Goal: Task Accomplishment & Management: Complete application form

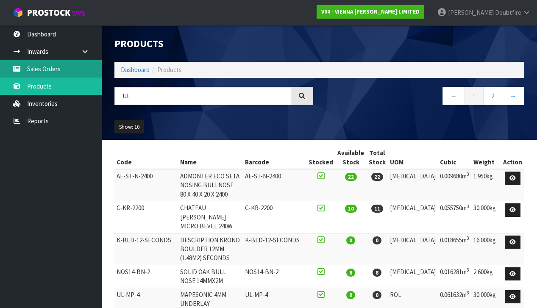
click at [40, 70] on link "Sales Orders" at bounding box center [51, 68] width 102 height 17
click at [39, 69] on body "Toggle navigation ProStock WMS V04 - VIENNA [PERSON_NAME] LIMITED [PERSON_NAME]…" at bounding box center [268, 154] width 537 height 308
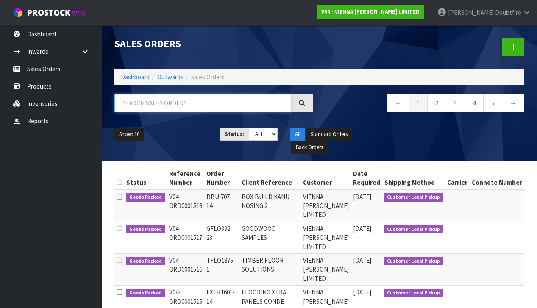
click at [164, 105] on input "text" at bounding box center [202, 103] width 177 height 18
type input "MERA"
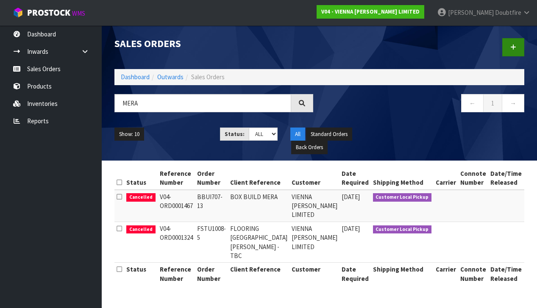
click at [515, 47] on icon at bounding box center [513, 47] width 6 height 6
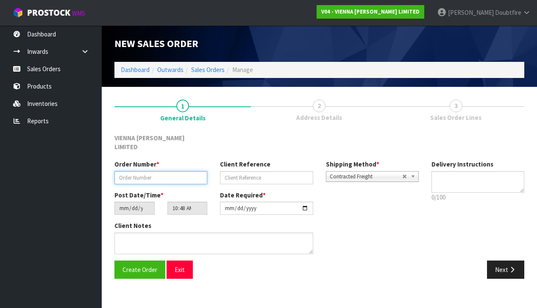
click at [122, 171] on input "text" at bounding box center [160, 177] width 93 height 13
paste input "BBUI707-13"
type input "BBUI707-13 + 1"
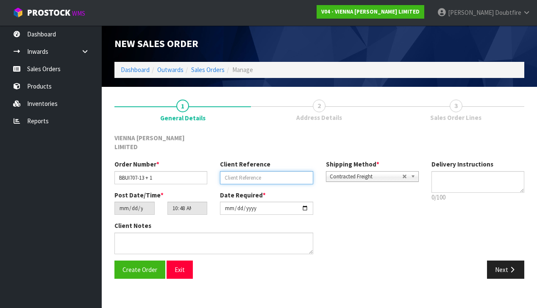
click at [229, 171] on input "text" at bounding box center [266, 177] width 93 height 13
type input "BOX BUILD MERA"
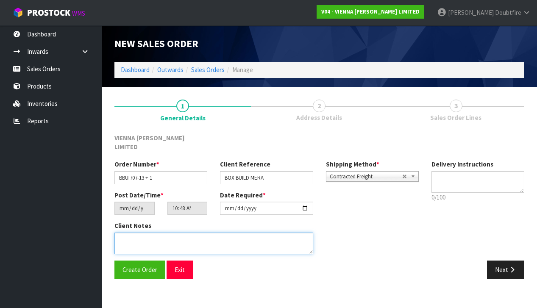
click at [179, 233] on textarea at bounding box center [213, 244] width 199 height 22
type textarea "BOX BUILD MERA"
click at [220, 233] on textarea at bounding box center [213, 244] width 199 height 22
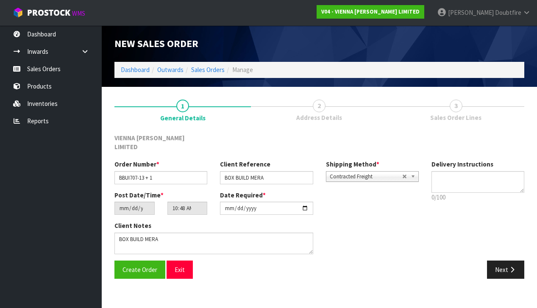
click at [379, 172] on span "Contracted Freight" at bounding box center [366, 177] width 72 height 10
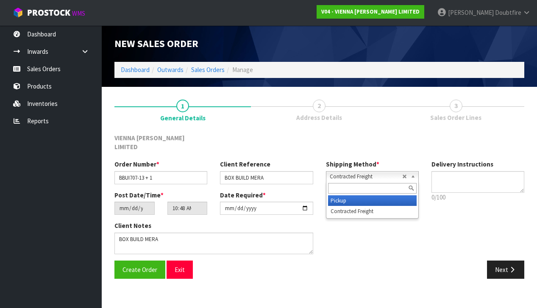
click at [354, 195] on li "Pickup" at bounding box center [372, 200] width 89 height 11
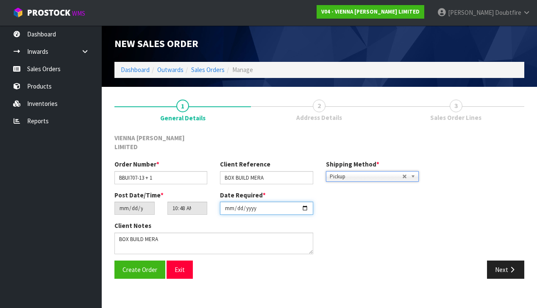
click at [229, 205] on input "[DATE]" at bounding box center [266, 208] width 93 height 13
type input "[DATE]"
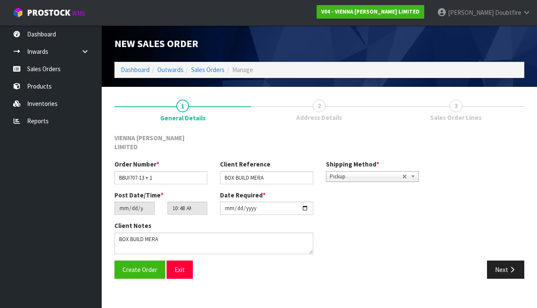
click at [358, 221] on div "Client Notes" at bounding box center [266, 240] width 317 height 39
click at [139, 266] on span "Create Order" at bounding box center [140, 270] width 35 height 8
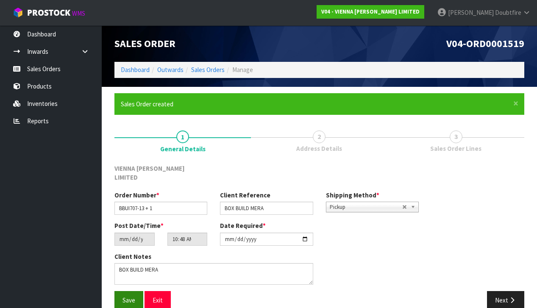
click at [125, 296] on span "Save" at bounding box center [129, 300] width 13 height 8
click at [501, 291] on button "Next" at bounding box center [505, 300] width 37 height 18
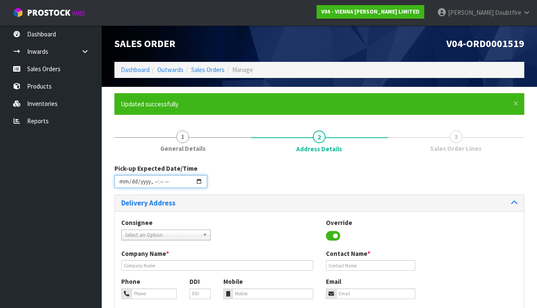
click at [122, 187] on input "datetime-local" at bounding box center [160, 181] width 93 height 13
click at [254, 218] on div at bounding box center [268, 218] width 102 height 0
click at [154, 188] on input "datetime-local" at bounding box center [160, 181] width 93 height 13
click at [237, 198] on div "Delivery Address" at bounding box center [319, 203] width 409 height 17
click at [167, 187] on input "datetime-local" at bounding box center [160, 181] width 93 height 13
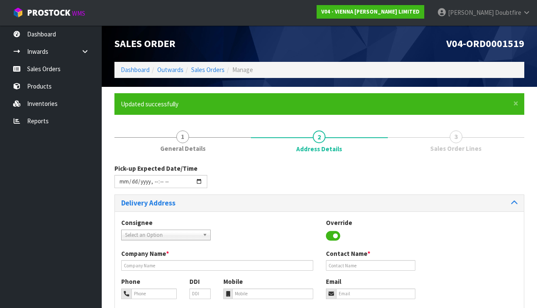
type input "[DATE]T12:49"
click at [230, 191] on div "Pick-up Expected Date/Time" at bounding box center [319, 179] width 423 height 31
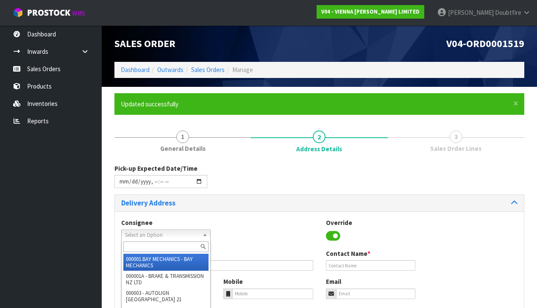
click at [159, 232] on span "Select an Option" at bounding box center [162, 235] width 74 height 10
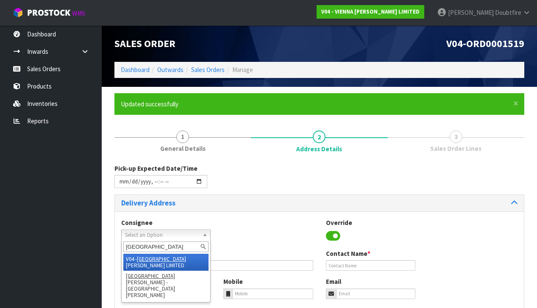
type input "[GEOGRAPHIC_DATA]"
click at [176, 259] on li "V04 - VIENNA [PERSON_NAME] LIMITED" at bounding box center [165, 262] width 85 height 17
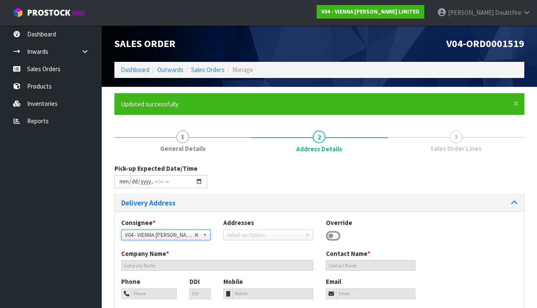
type input "VIENNA [PERSON_NAME] LIMITED"
type input "[PERSON_NAME]"
type input "[PHONE_NUMBER]"
type input "[PERSON_NAME][EMAIL_ADDRESS][DOMAIN_NAME]"
type input "2 ROXBURGH ST"
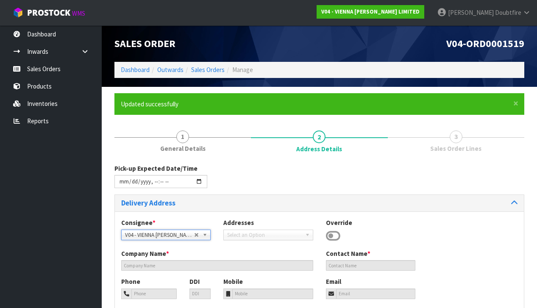
type input "1023"
type input "[GEOGRAPHIC_DATA]"
type input "NEWMARKET"
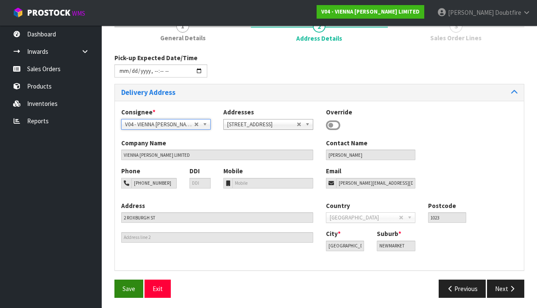
click at [129, 286] on span "Save" at bounding box center [129, 289] width 13 height 8
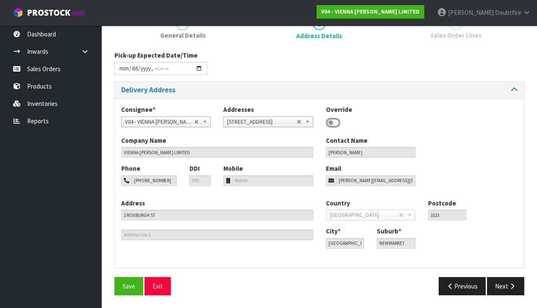
type input "[DATE]T12:49"
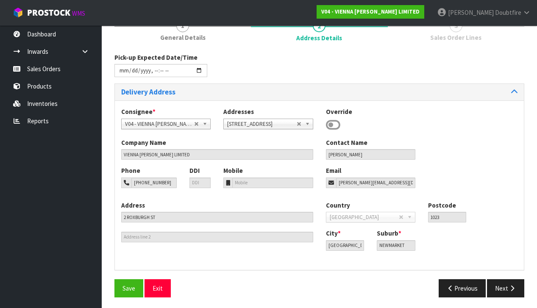
scroll to position [111, 0]
click at [512, 287] on icon "button" at bounding box center [512, 289] width 8 height 6
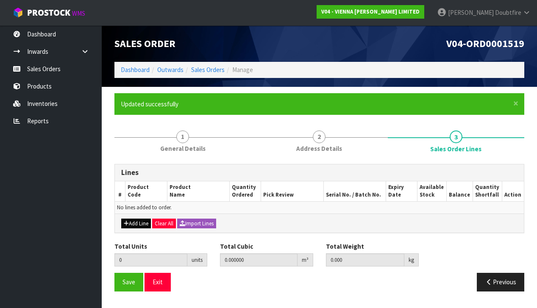
click at [131, 220] on button "Add Line" at bounding box center [136, 224] width 30 height 10
type input "0"
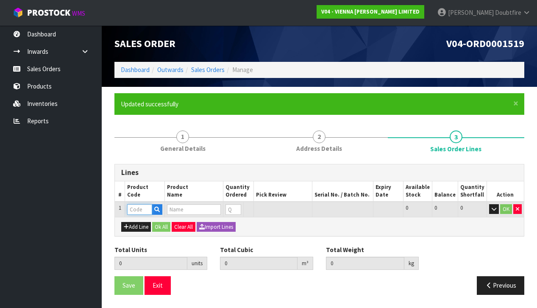
click at [134, 207] on input "text" at bounding box center [139, 209] width 25 height 11
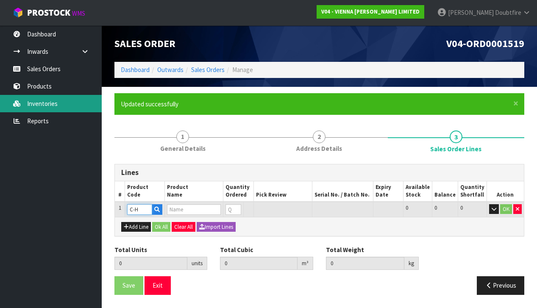
type input "C-HG"
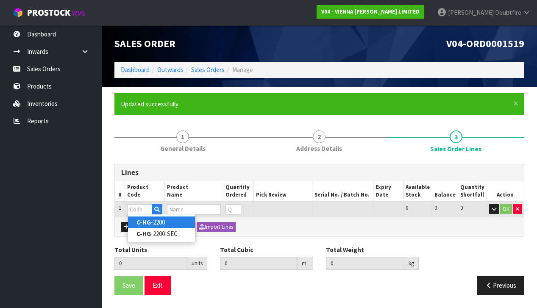
click at [161, 222] on link "C-HG -2200" at bounding box center [161, 222] width 67 height 11
type input "C-HG-2200"
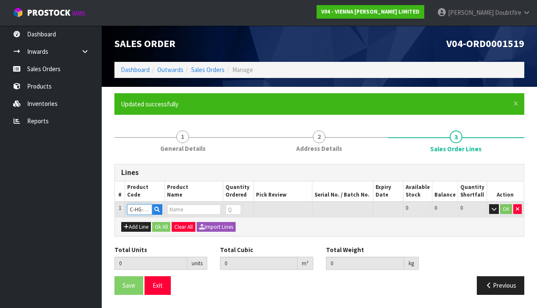
type input "0.000000"
type input "0.000"
type input "CHATEAU HIGHLAND GREY MICRO BEVEL 240W"
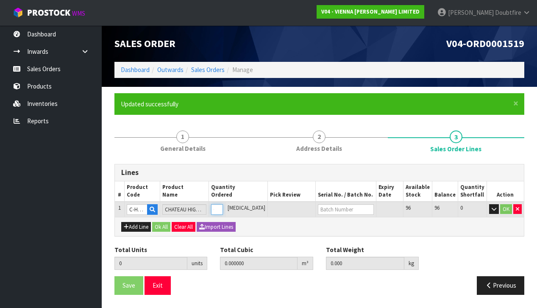
type input "1"
type input "0.05575"
type input "30"
click at [223, 206] on input "1" at bounding box center [217, 209] width 12 height 11
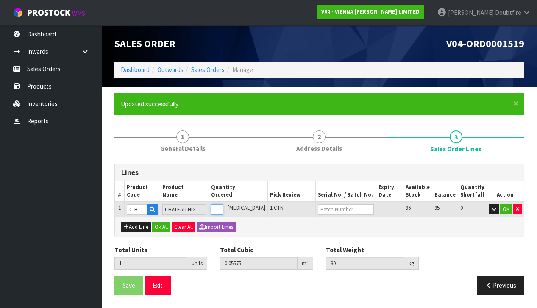
type input "0"
type input "2"
type input "0.1115"
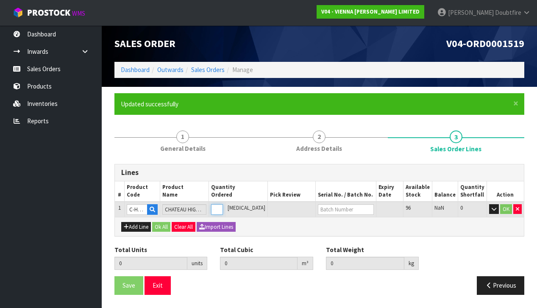
type input "60"
type input "2"
type input "23"
type input "1.28225"
type input "690"
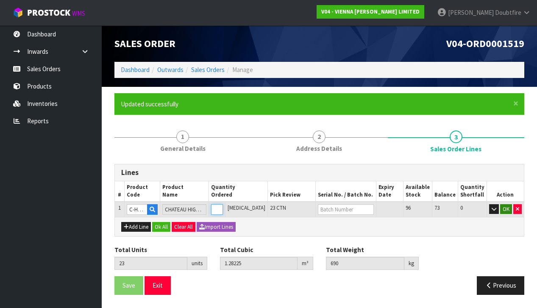
type input "23"
click at [506, 209] on button "OK" at bounding box center [506, 209] width 12 height 10
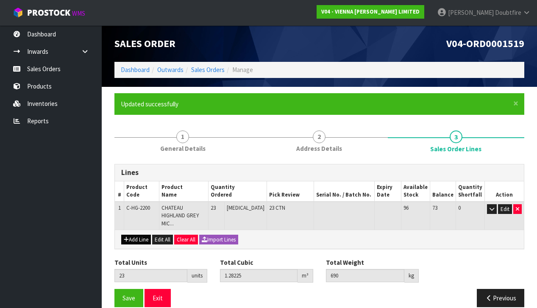
click at [134, 235] on button "Add Line" at bounding box center [136, 240] width 30 height 10
type input "0"
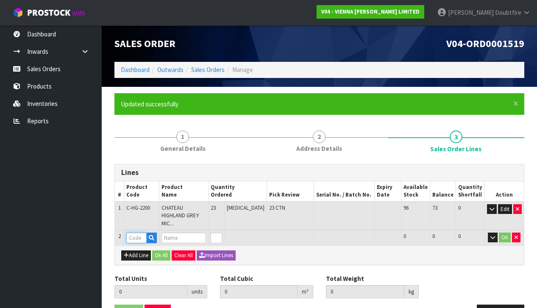
click at [135, 233] on input "text" at bounding box center [136, 238] width 20 height 11
type input "PARA"
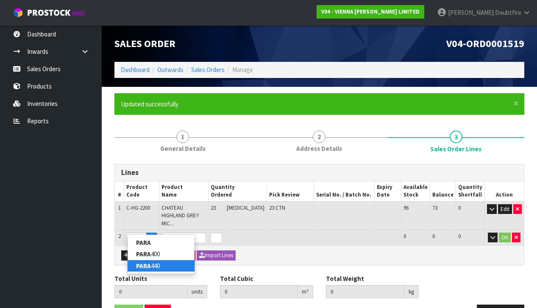
click at [142, 265] on strong "PARA" at bounding box center [143, 266] width 15 height 8
type input "PARA 440"
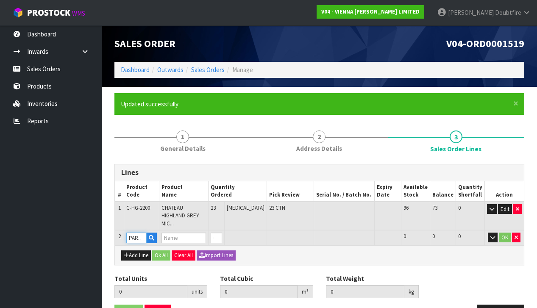
type input "23"
type input "1.28225"
type input "690"
type input "PARABOND 440"
type input "1"
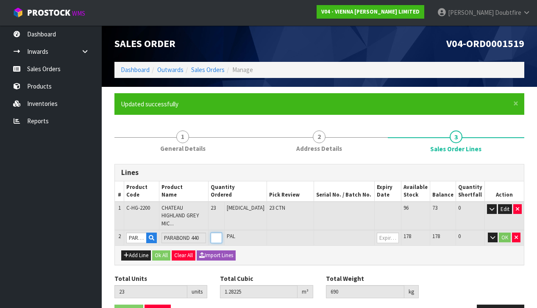
type input "24"
type input "1.30295"
type input "705.8"
click at [223, 233] on input "1" at bounding box center [217, 238] width 12 height 11
type input "2"
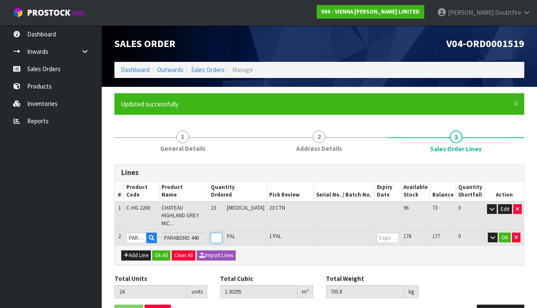
type input "25"
type input "1.32365"
type input "721.6"
click at [223, 233] on input "2" at bounding box center [217, 238] width 12 height 11
type input "3"
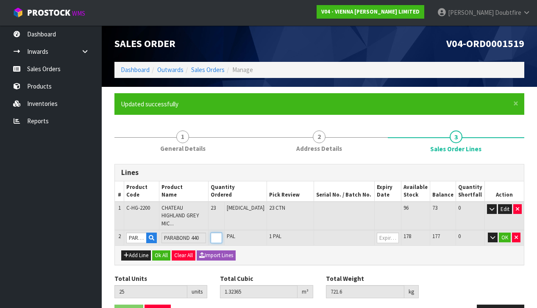
type input "26"
type input "1.34435"
type input "737.4"
click at [223, 233] on input "3" at bounding box center [217, 238] width 12 height 11
type input "4"
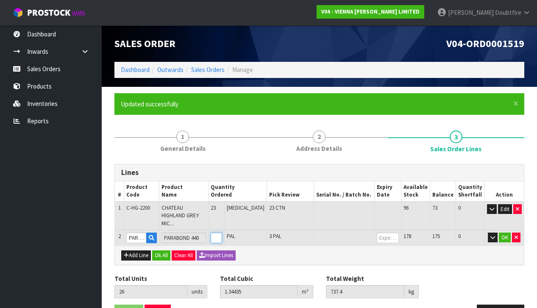
type input "27"
type input "1.36505"
type input "753.2"
click at [223, 233] on input "4" at bounding box center [217, 238] width 12 height 11
type input "5"
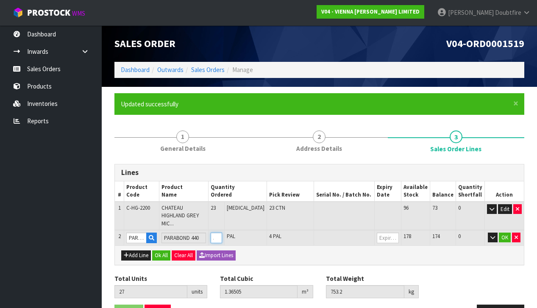
type input "28"
type input "1.38575"
type input "769"
click at [223, 233] on input "5" at bounding box center [217, 238] width 12 height 11
type input "6"
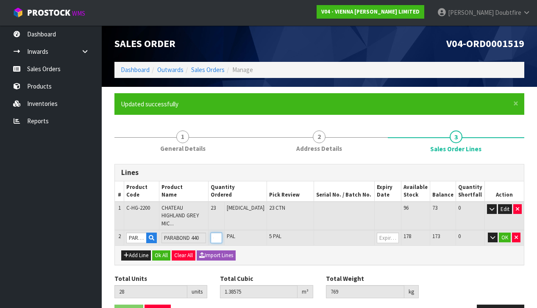
type input "29"
type input "1.40645"
type input "784.8"
click at [223, 233] on input "6" at bounding box center [217, 238] width 12 height 11
click at [504, 233] on button "OK" at bounding box center [505, 238] width 12 height 10
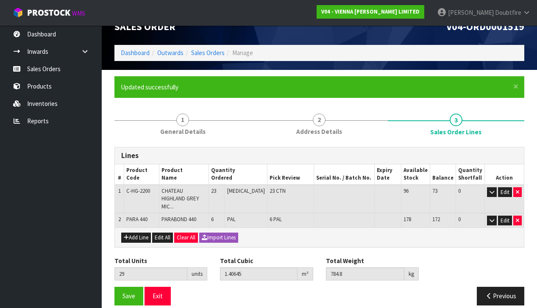
scroll to position [17, 0]
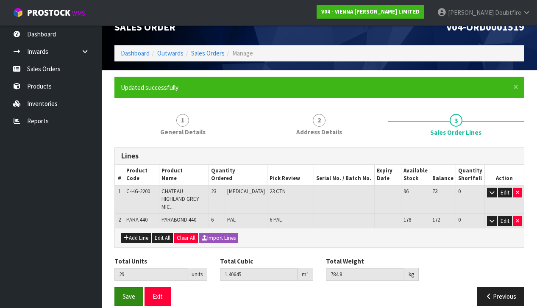
click at [126, 293] on span "Save" at bounding box center [129, 297] width 13 height 8
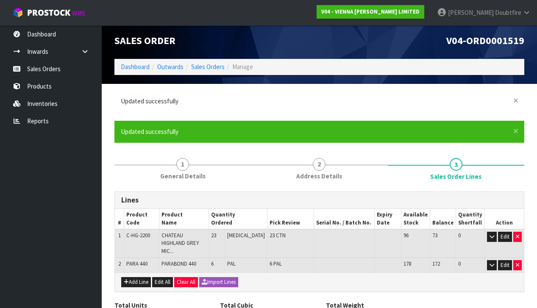
scroll to position [-1, 0]
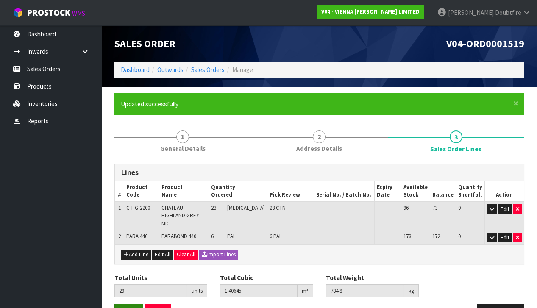
click at [127, 308] on span "Save" at bounding box center [129, 313] width 13 height 8
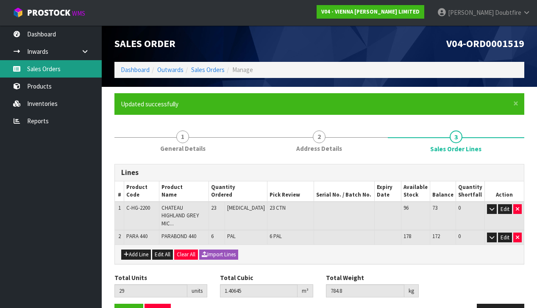
click at [40, 72] on link "Sales Orders" at bounding box center [51, 68] width 102 height 17
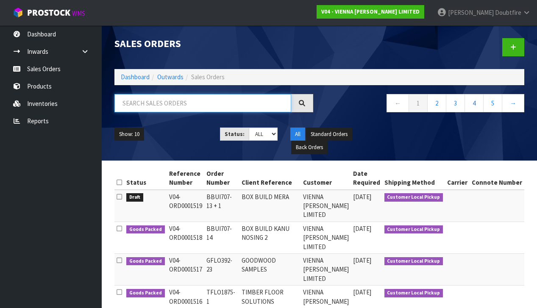
click at [135, 107] on input "text" at bounding box center [202, 103] width 177 height 18
type input "[PERSON_NAME]"
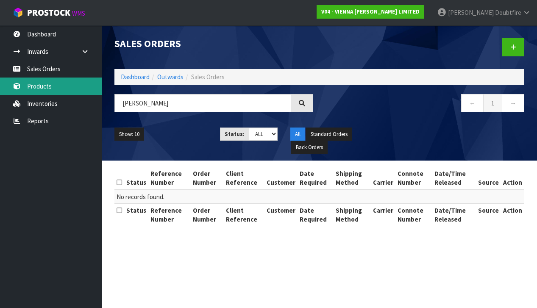
click at [36, 86] on link "Products" at bounding box center [51, 86] width 102 height 17
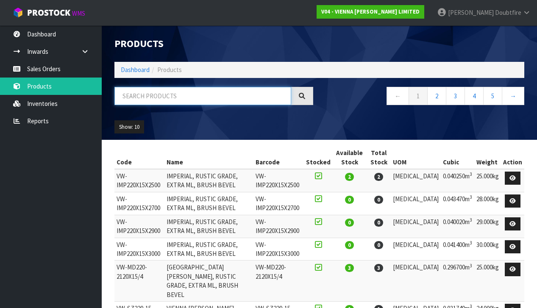
click at [159, 97] on input "text" at bounding box center [202, 96] width 177 height 18
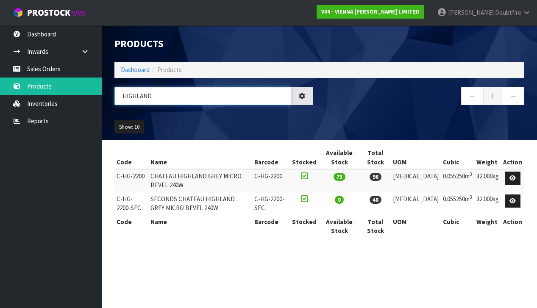
type input "HIGHLAND"
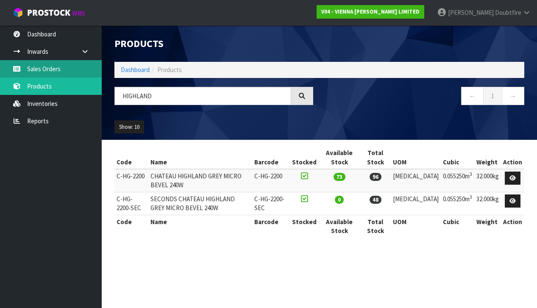
click at [46, 72] on link "Sales Orders" at bounding box center [51, 68] width 102 height 17
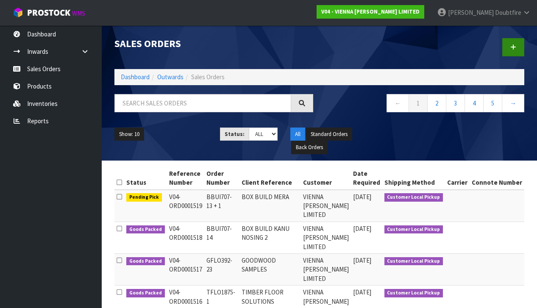
click at [516, 48] on icon at bounding box center [513, 47] width 6 height 6
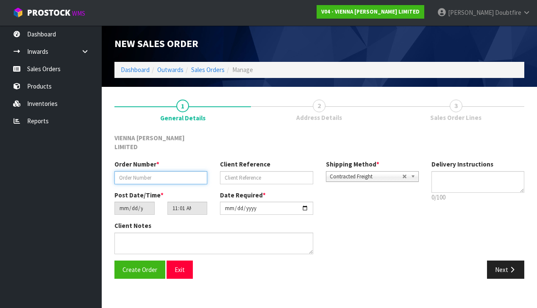
paste input "SDEL1494-1"
type input "SDEL1494-1"
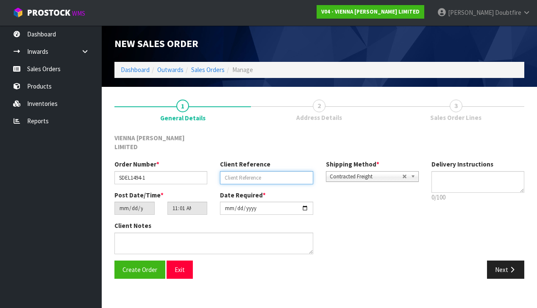
click at [250, 171] on input "text" at bounding box center [266, 177] width 93 height 13
type input "[PERSON_NAME]"
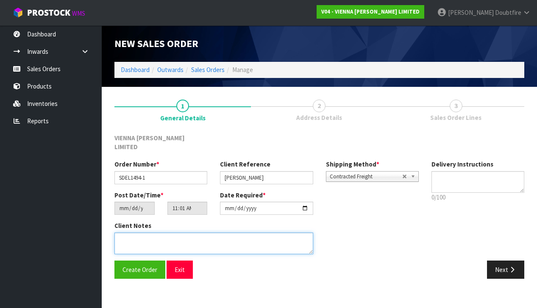
click at [182, 233] on textarea at bounding box center [213, 244] width 199 height 22
type textarea "[PERSON_NAME]"
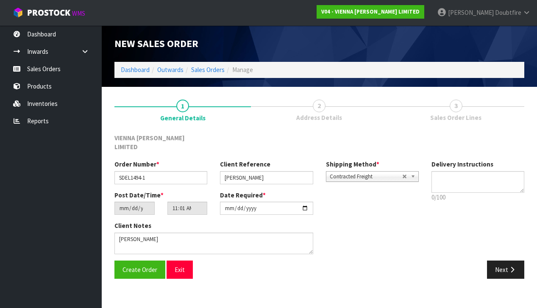
click at [345, 172] on span "Contracted Freight" at bounding box center [366, 177] width 72 height 10
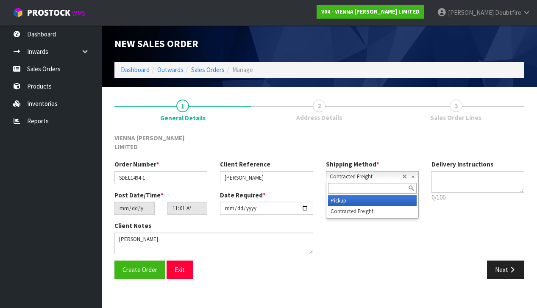
click at [348, 195] on li "Pickup" at bounding box center [372, 200] width 89 height 11
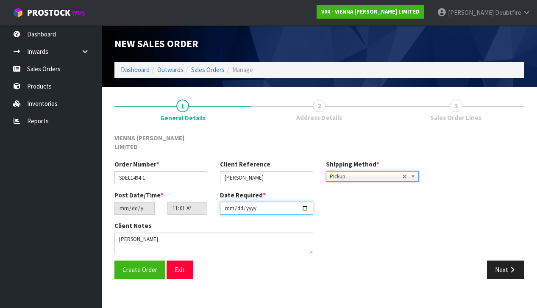
click at [228, 204] on input "[DATE]" at bounding box center [266, 208] width 93 height 13
type input "[DATE]"
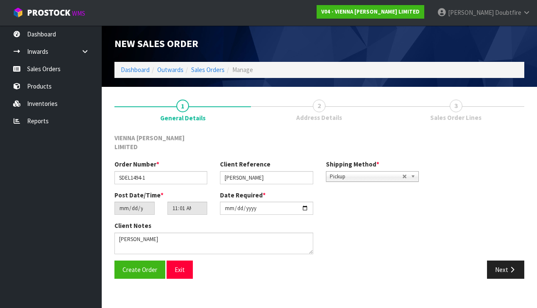
click at [195, 287] on section "New Sales Order Dashboard Outwards Sales Orders Manage New Sales Order Dashboar…" at bounding box center [268, 154] width 537 height 308
click at [130, 266] on span "Create Order" at bounding box center [140, 270] width 35 height 8
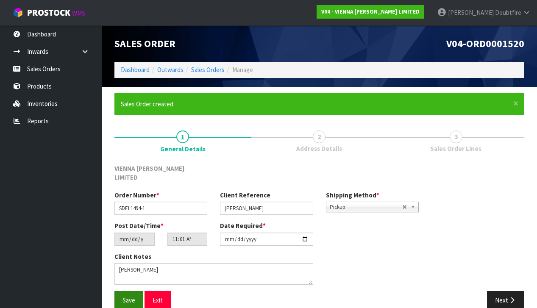
click at [130, 296] on span "Save" at bounding box center [129, 300] width 13 height 8
click at [121, 291] on button "Save" at bounding box center [128, 300] width 29 height 18
click at [504, 291] on button "Next" at bounding box center [505, 300] width 37 height 18
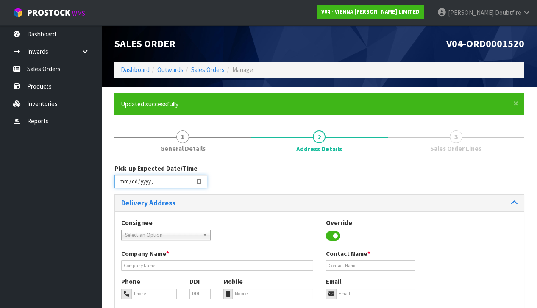
click at [122, 188] on input "datetime-local" at bounding box center [160, 181] width 93 height 13
type input "[DATE]T11:06"
click at [217, 219] on div "Consignee 000001.BAY MECHANICS - BAY MECHANICS 000001A - BRAKE & TRANSMISSION N…" at bounding box center [166, 229] width 102 height 22
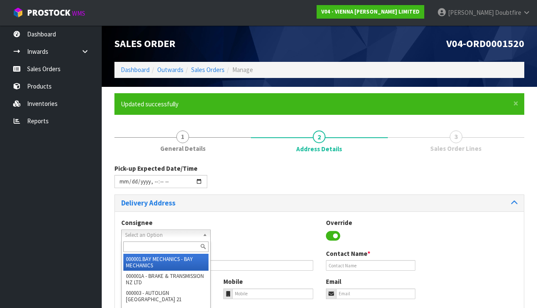
click at [137, 235] on span "Select an Option" at bounding box center [162, 235] width 74 height 10
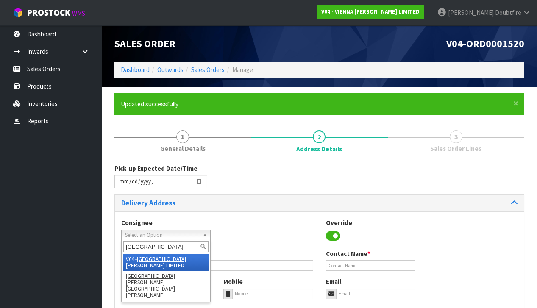
type input "[GEOGRAPHIC_DATA]"
click at [151, 256] on em "[GEOGRAPHIC_DATA]" at bounding box center [161, 259] width 49 height 7
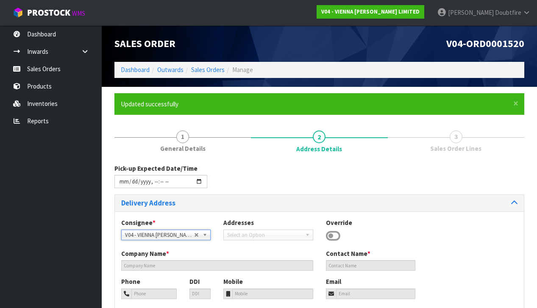
type input "VIENNA [PERSON_NAME] LIMITED"
type input "[PERSON_NAME]"
type input "[PHONE_NUMBER]"
type input "[PERSON_NAME][EMAIL_ADDRESS][DOMAIN_NAME]"
type input "2 ROXBURGH ST"
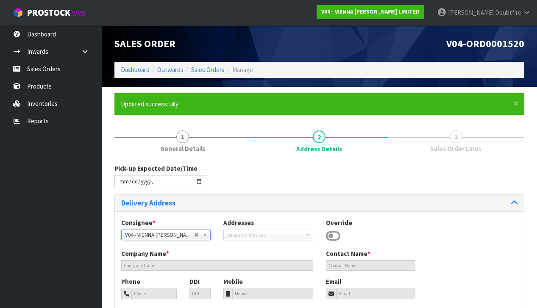
type input "1023"
type input "[GEOGRAPHIC_DATA]"
type input "NEWMARKET"
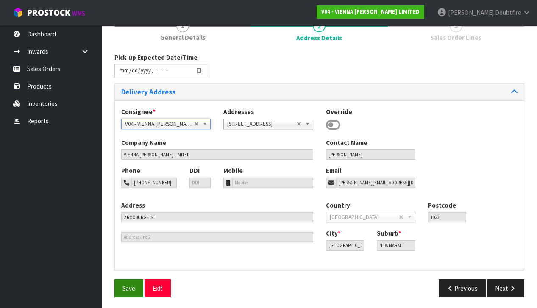
scroll to position [111, 0]
click at [131, 285] on span "Save" at bounding box center [129, 289] width 13 height 8
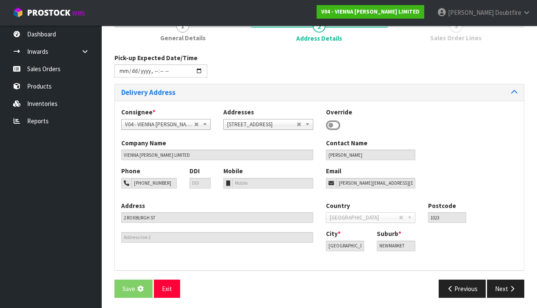
scroll to position [0, 0]
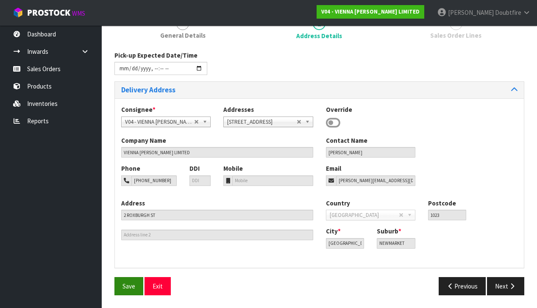
type input "[DATE]T11:06"
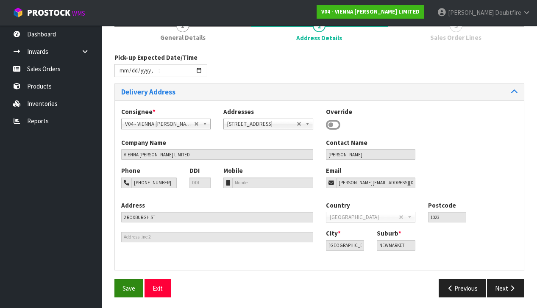
scroll to position [111, 0]
click at [128, 290] on button "Save" at bounding box center [128, 289] width 29 height 18
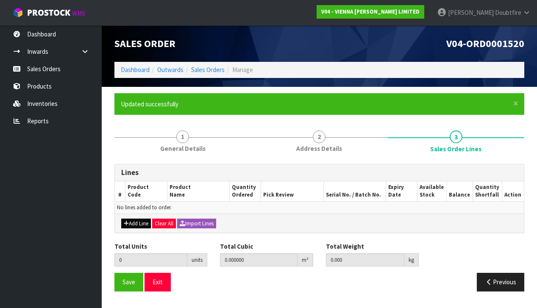
click at [132, 220] on button "Add Line" at bounding box center [136, 224] width 30 height 10
type input "0"
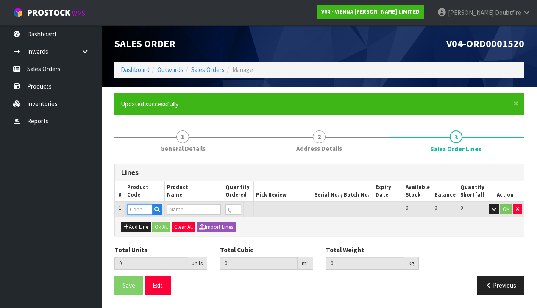
click at [136, 209] on input "text" at bounding box center [139, 209] width 25 height 11
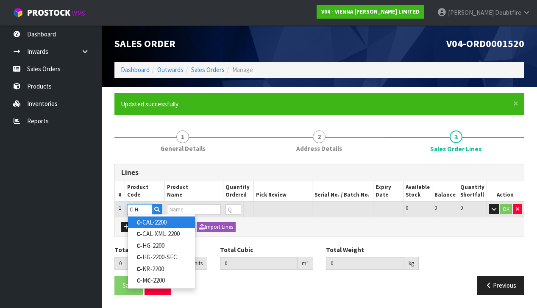
type input "C-HG"
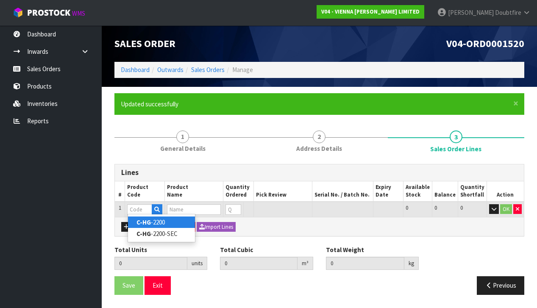
click at [162, 220] on link "C-HG -2200" at bounding box center [161, 222] width 67 height 11
type input "C-HG-2200"
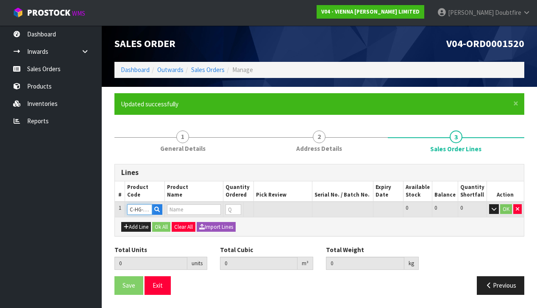
type input "0.000000"
type input "0.000"
type input "CHATEAU HIGHLAND GREY MICRO BEVEL 240W"
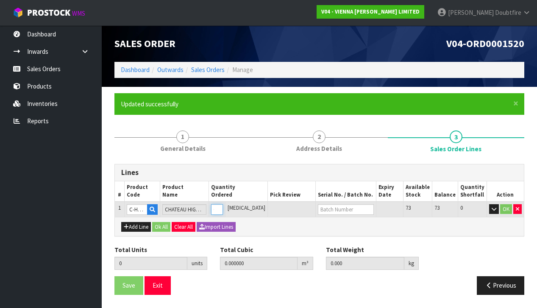
type input "1"
type input "0.05575"
type input "30"
click at [223, 206] on input "1" at bounding box center [217, 209] width 12 height 11
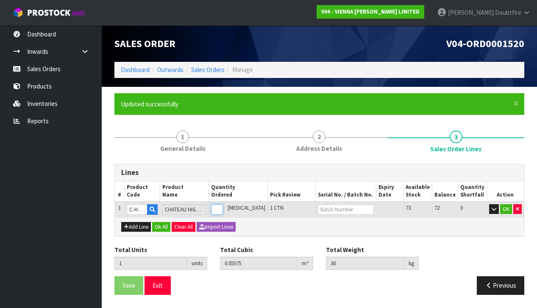
type input "0"
type input "5"
type input "0.27875"
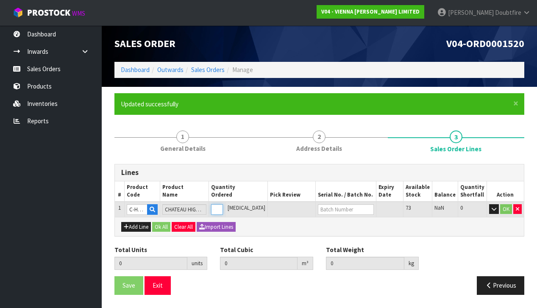
type input "150"
type input "5"
type input "54"
type input "3.0105"
type input "1620"
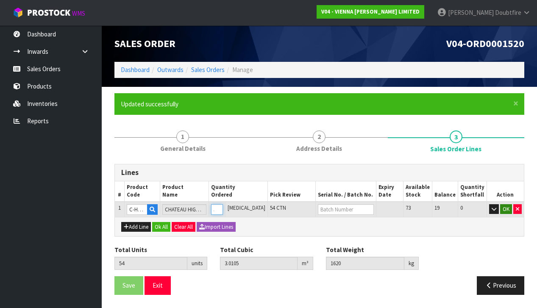
type input "54"
click at [504, 206] on button "OK" at bounding box center [506, 209] width 12 height 10
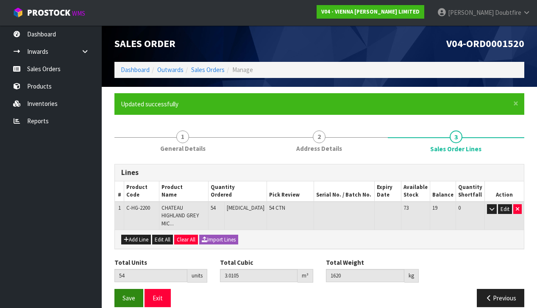
click at [128, 294] on span "Save" at bounding box center [129, 298] width 13 height 8
click at [129, 294] on span "Save" at bounding box center [129, 298] width 13 height 8
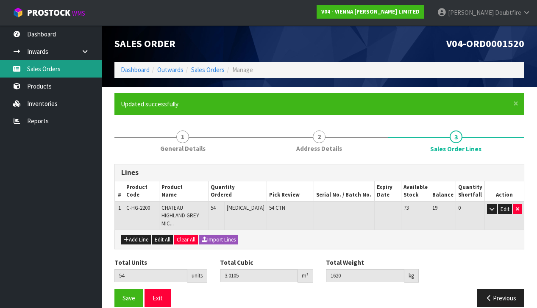
click at [45, 68] on link "Sales Orders" at bounding box center [51, 68] width 102 height 17
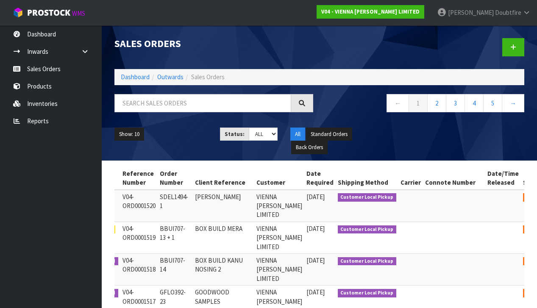
scroll to position [0, 46]
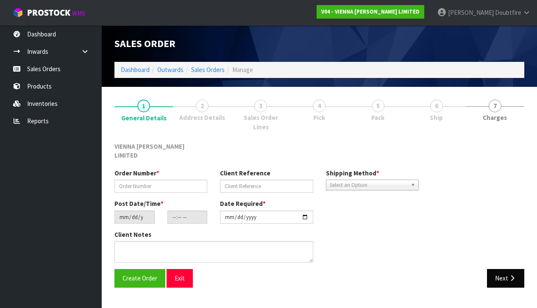
type input "SDEL1494-1"
type input "[PERSON_NAME]"
type input "[DATE]"
type input "11:01:00.000"
type input "[DATE]"
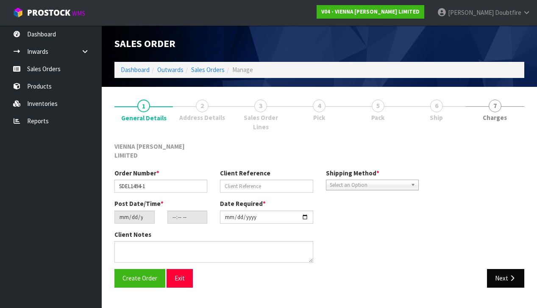
type textarea "[PERSON_NAME]"
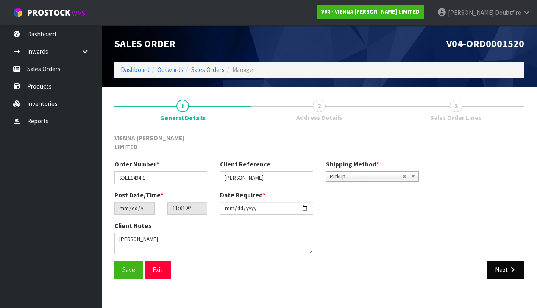
click at [498, 264] on button "Next" at bounding box center [505, 270] width 37 height 18
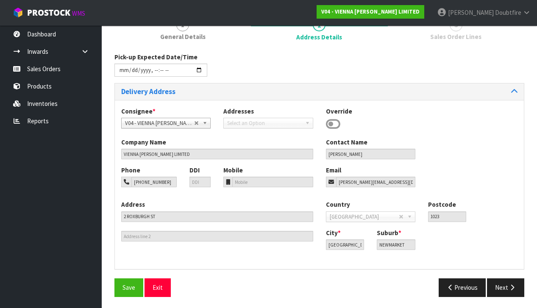
scroll to position [80, 0]
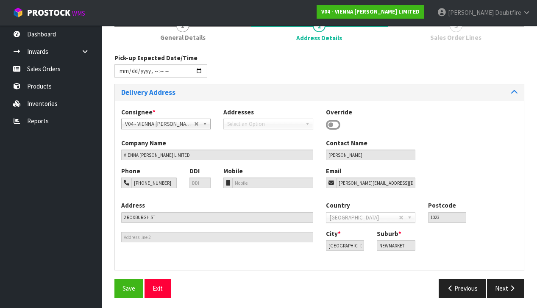
click at [501, 279] on button "Next" at bounding box center [505, 288] width 37 height 18
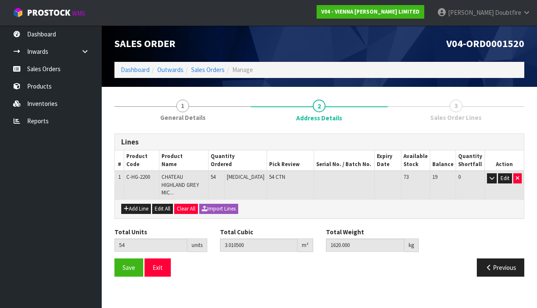
scroll to position [0, 0]
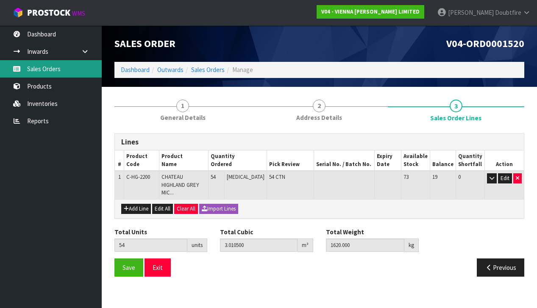
click at [54, 69] on link "Sales Orders" at bounding box center [51, 68] width 102 height 17
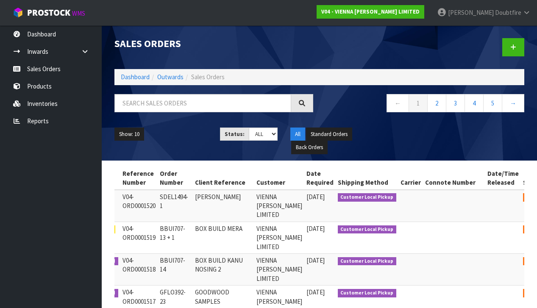
scroll to position [0, 46]
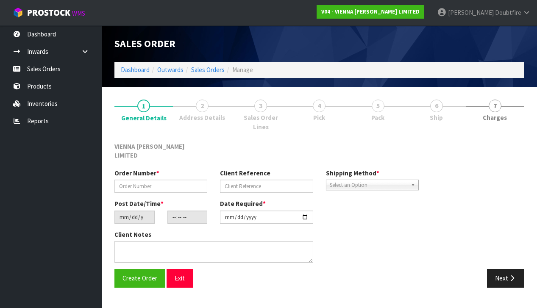
type input "SDEL1494-1"
type input "[PERSON_NAME]"
type input "[DATE]"
type input "11:01:00.000"
type input "[DATE]"
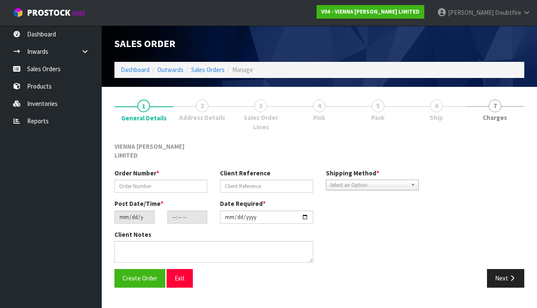
type textarea "[PERSON_NAME]"
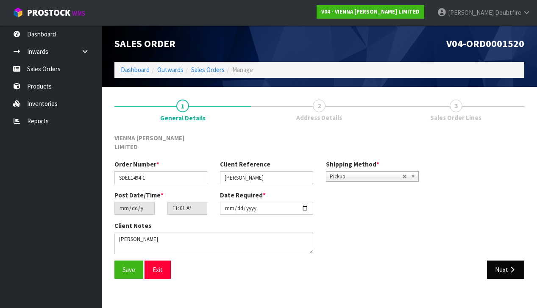
click at [506, 261] on button "Next" at bounding box center [505, 270] width 37 height 18
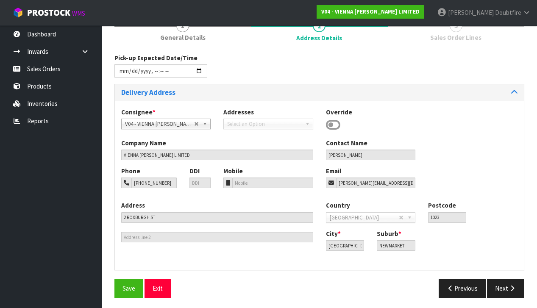
scroll to position [80, 0]
drag, startPoint x: 502, startPoint y: 288, endPoint x: 472, endPoint y: 275, distance: 32.7
click at [502, 288] on button "Next" at bounding box center [505, 289] width 37 height 18
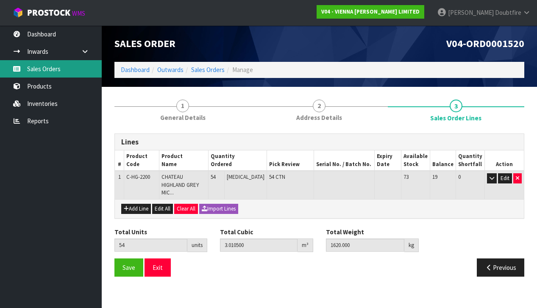
click at [52, 67] on link "Sales Orders" at bounding box center [51, 68] width 102 height 17
